Goal: Navigation & Orientation: Find specific page/section

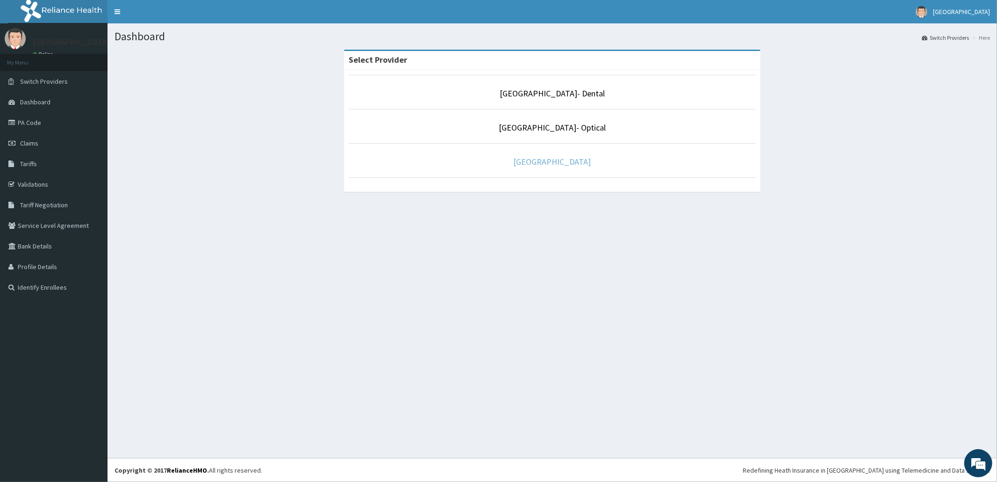
click at [546, 163] on link "[GEOGRAPHIC_DATA]" at bounding box center [553, 161] width 78 height 11
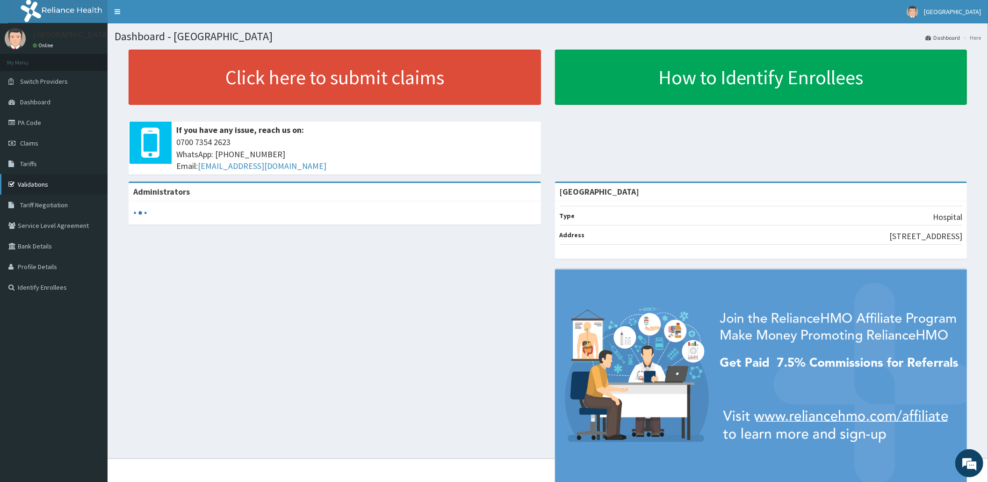
click at [36, 186] on link "Validations" at bounding box center [54, 184] width 108 height 21
